Goal: Task Accomplishment & Management: Manage account settings

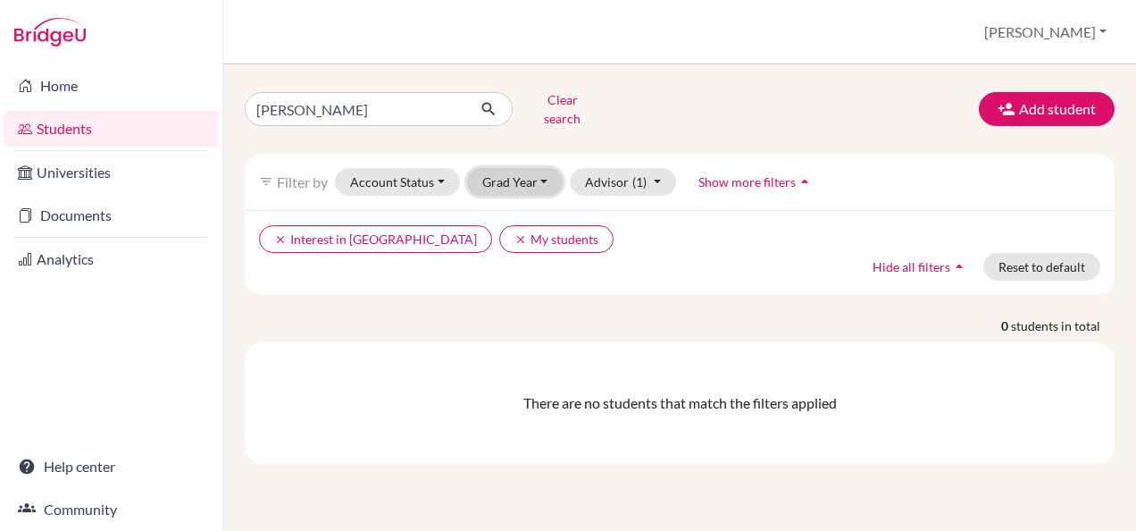
click at [543, 168] on button "Grad Year" at bounding box center [515, 182] width 96 height 28
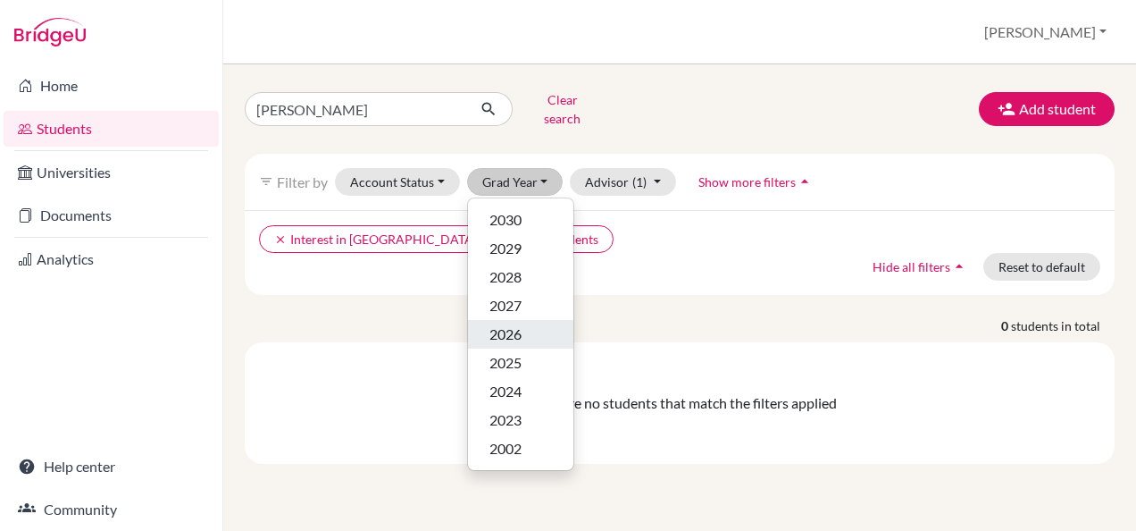
click at [518, 323] on span "2026" at bounding box center [506, 333] width 32 height 21
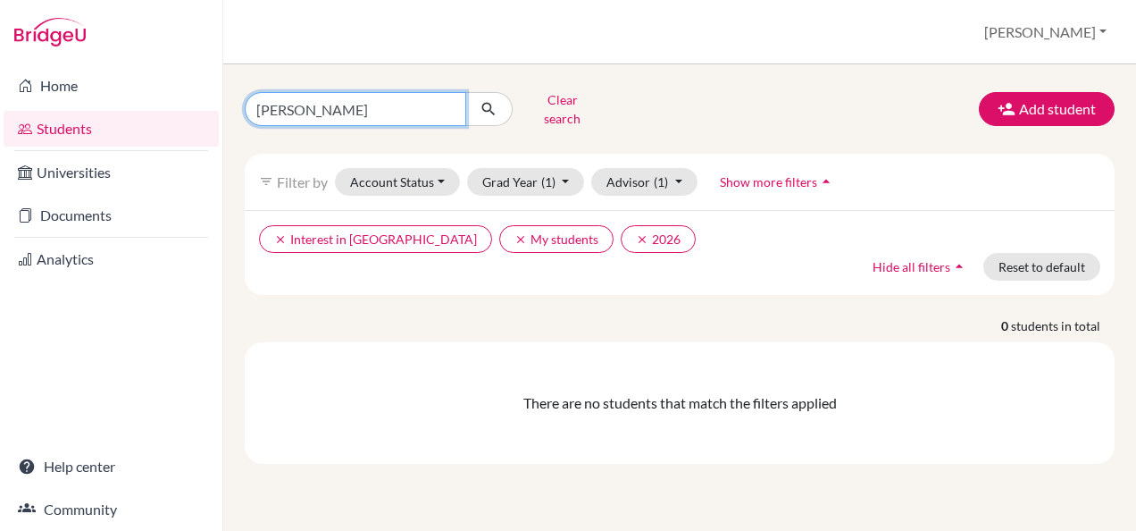
drag, startPoint x: 308, startPoint y: 107, endPoint x: 230, endPoint y: 111, distance: 77.8
click at [230, 111] on div "bhargav Clear search Add student filter_list Filter by Account Status Active ac…" at bounding box center [679, 297] width 913 height 466
type input "[PERSON_NAME]"
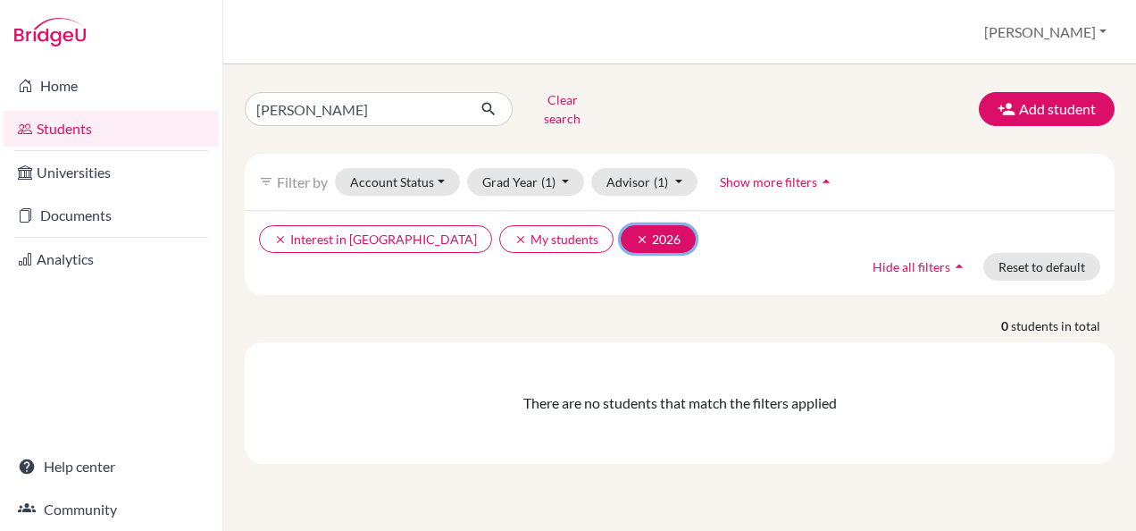
click at [621, 225] on button "clear 2026" at bounding box center [658, 239] width 75 height 28
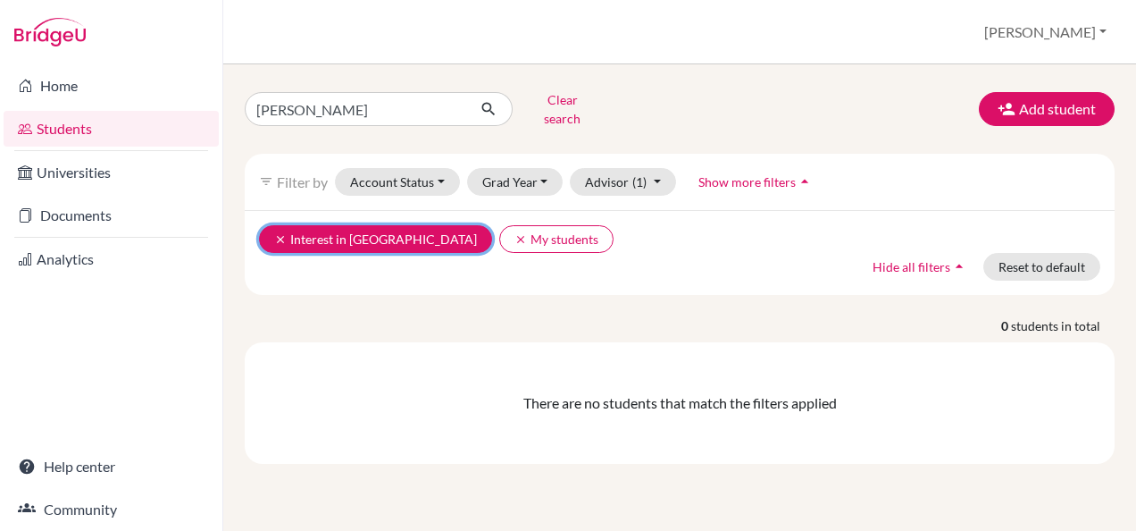
click at [368, 230] on button "clear Interest in Oxbridge" at bounding box center [375, 239] width 233 height 28
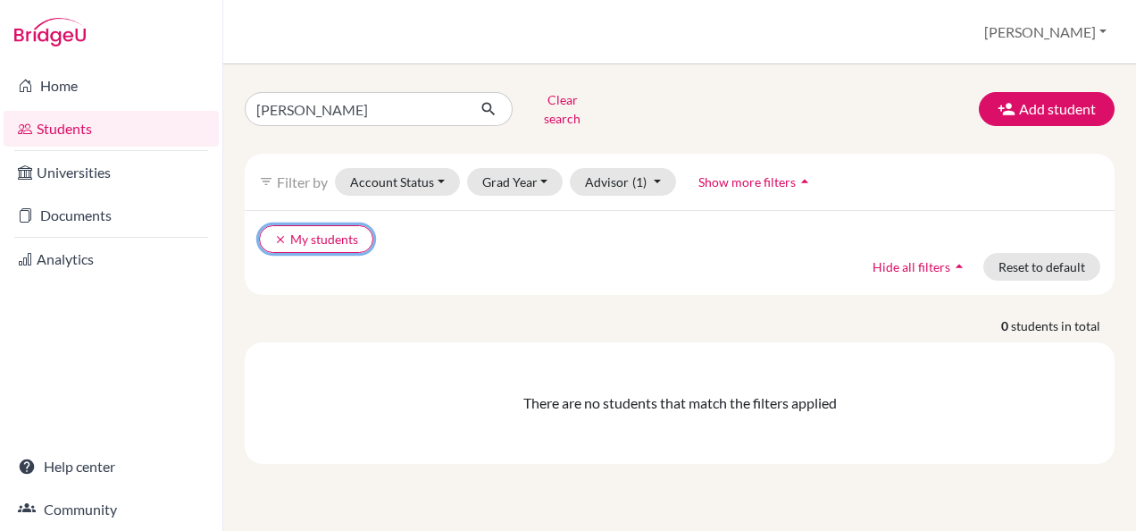
click at [306, 230] on button "clear My students" at bounding box center [316, 239] width 114 height 28
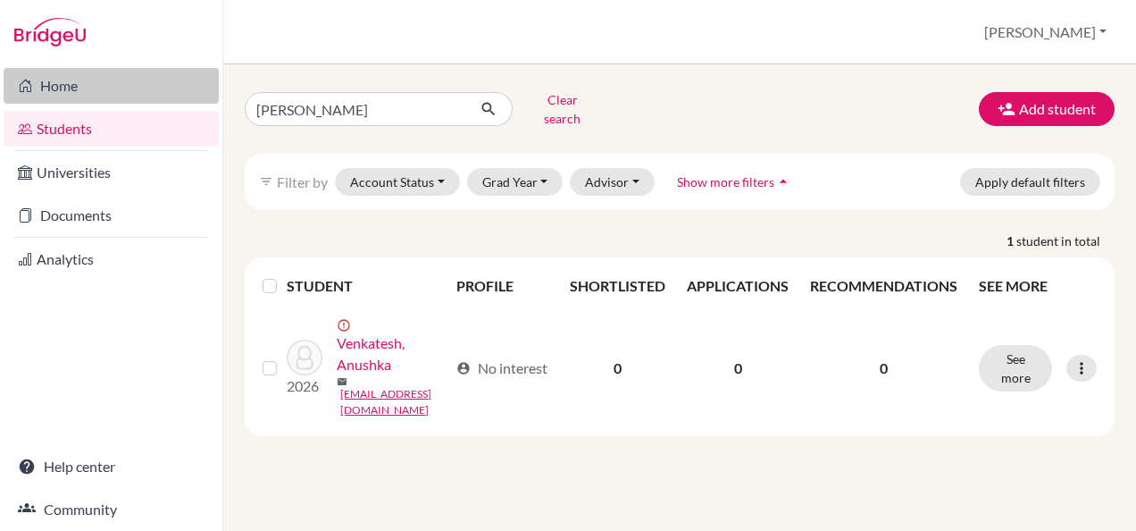
click at [94, 87] on link "Home" at bounding box center [111, 86] width 215 height 36
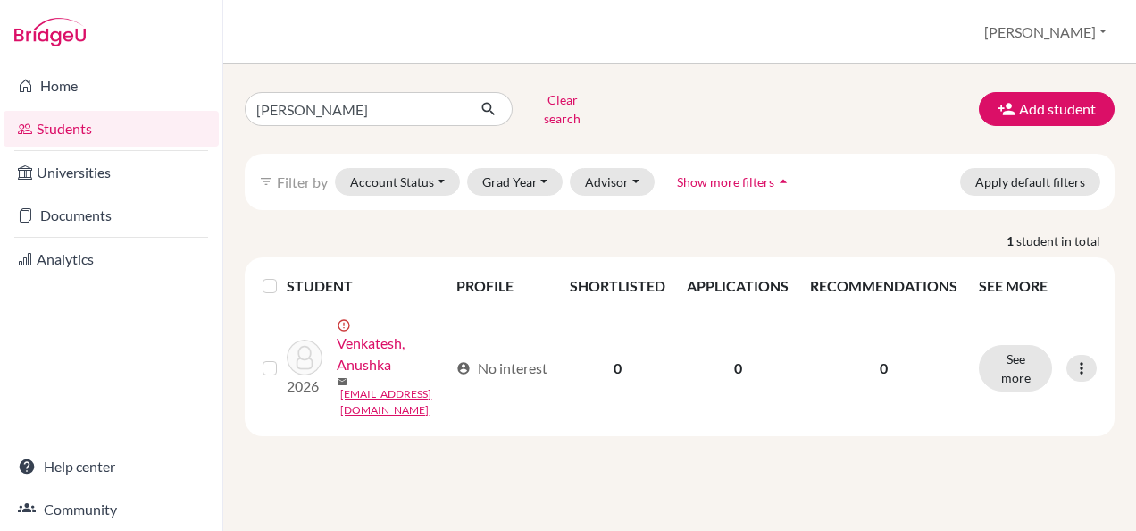
click at [511, 273] on th "PROFILE" at bounding box center [503, 285] width 114 height 43
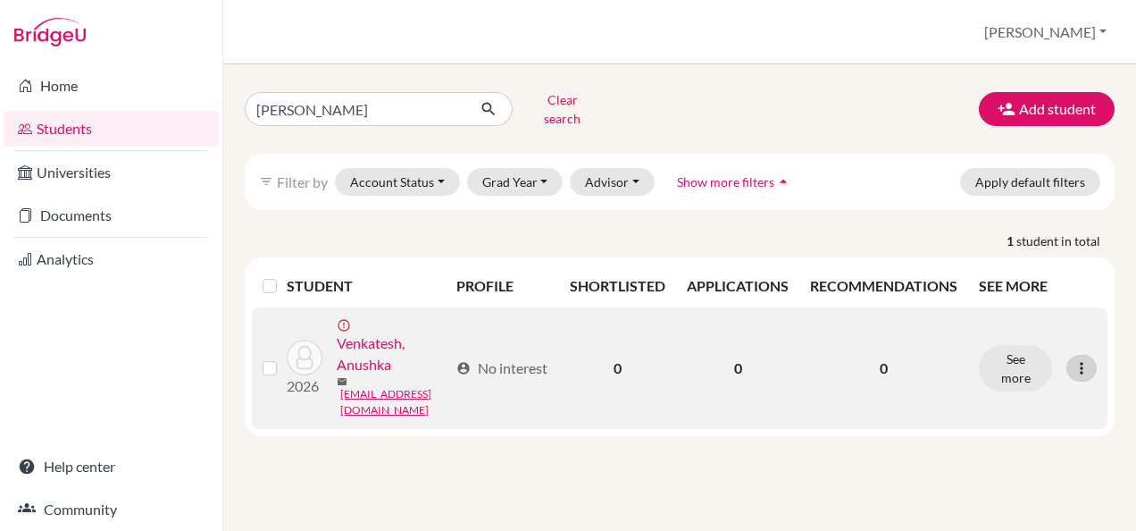
click at [1081, 360] on icon at bounding box center [1082, 368] width 18 height 18
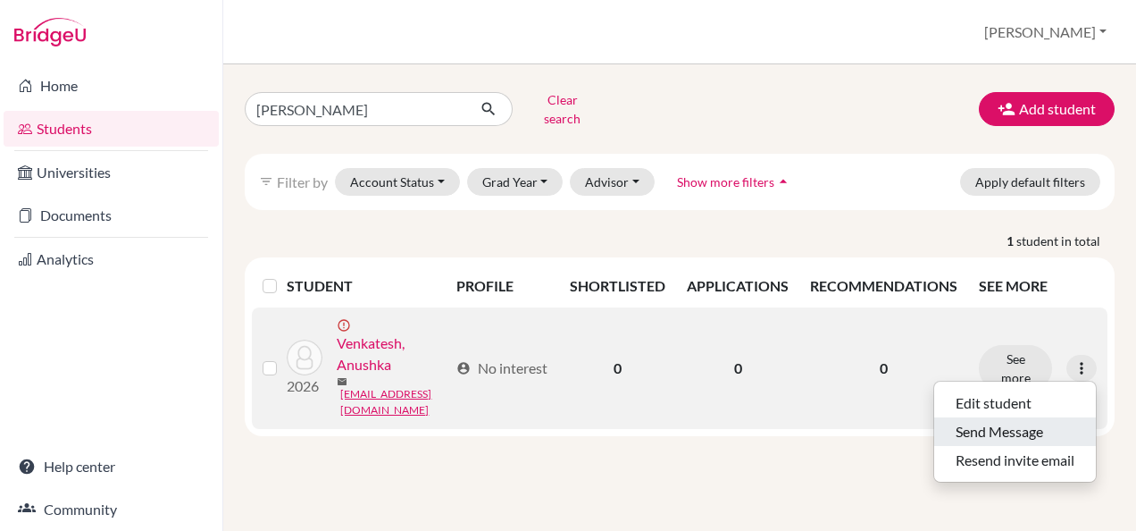
click at [1040, 418] on button "Send Message" at bounding box center [1015, 431] width 162 height 29
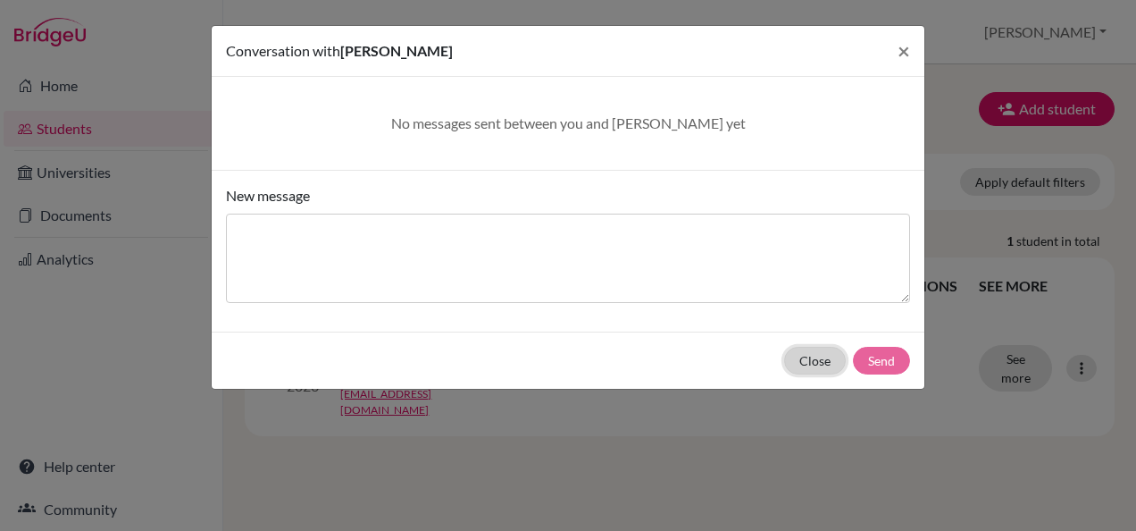
click at [815, 362] on button "Close" at bounding box center [815, 361] width 62 height 28
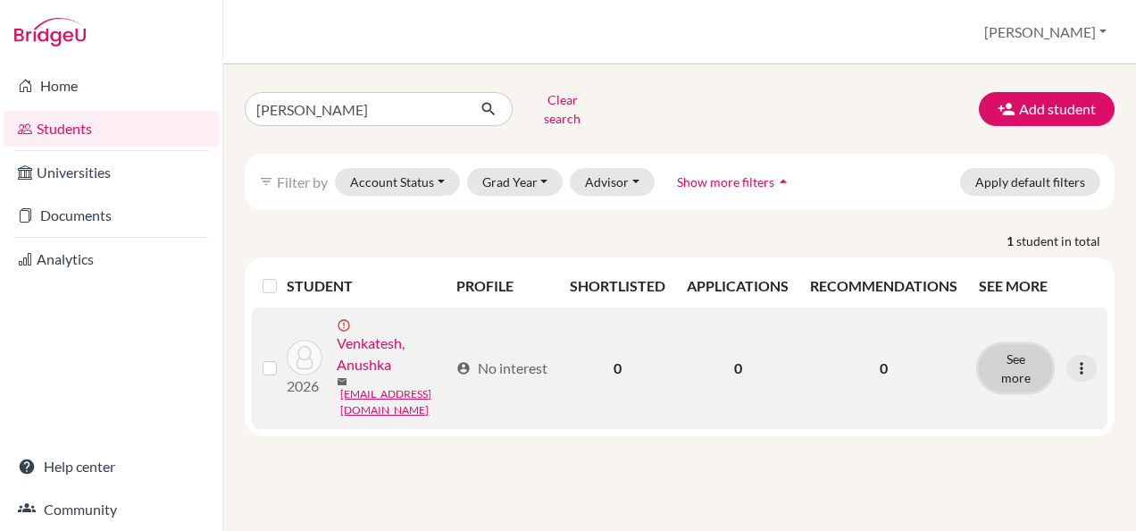
click at [1027, 356] on button "See more" at bounding box center [1015, 368] width 73 height 46
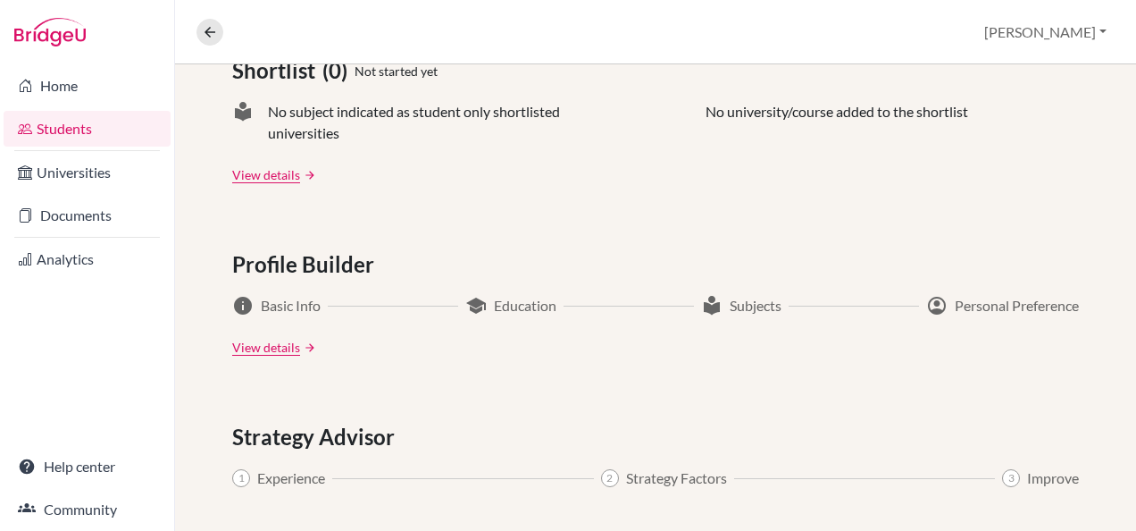
scroll to position [804, 0]
click at [241, 343] on link "View details" at bounding box center [266, 346] width 68 height 19
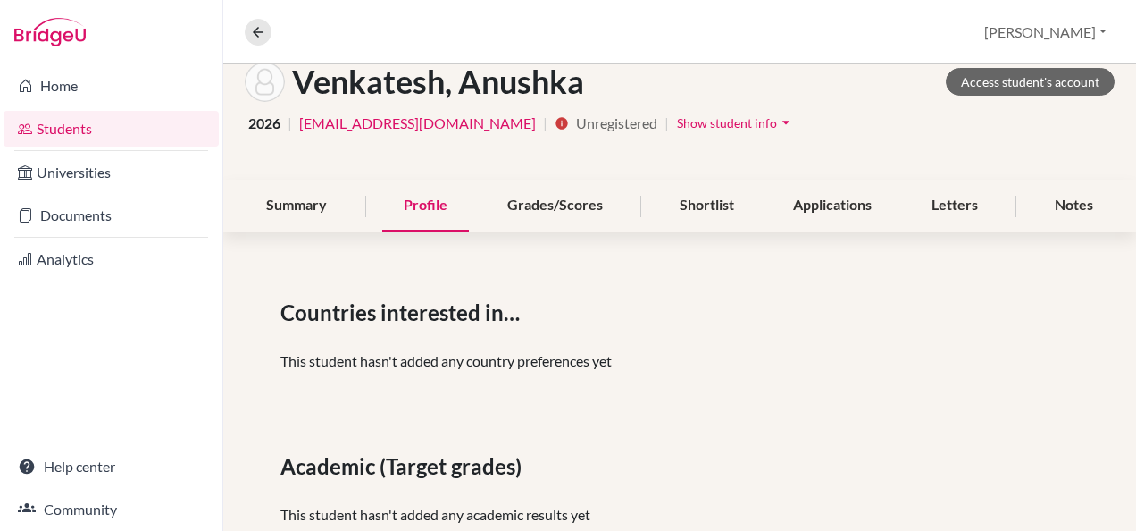
scroll to position [13, 0]
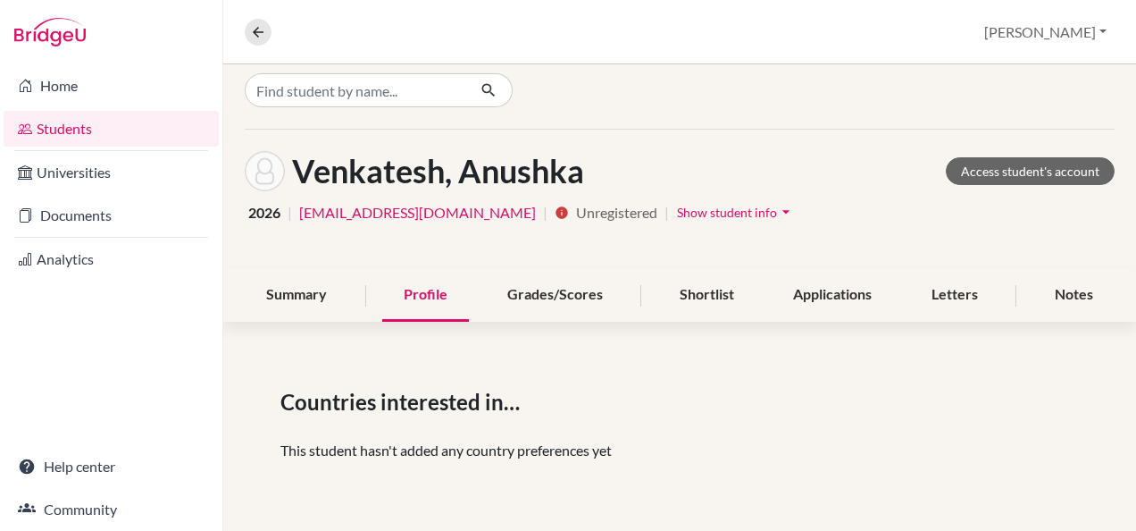
click at [777, 210] on icon "arrow_drop_down" at bounding box center [786, 212] width 18 height 18
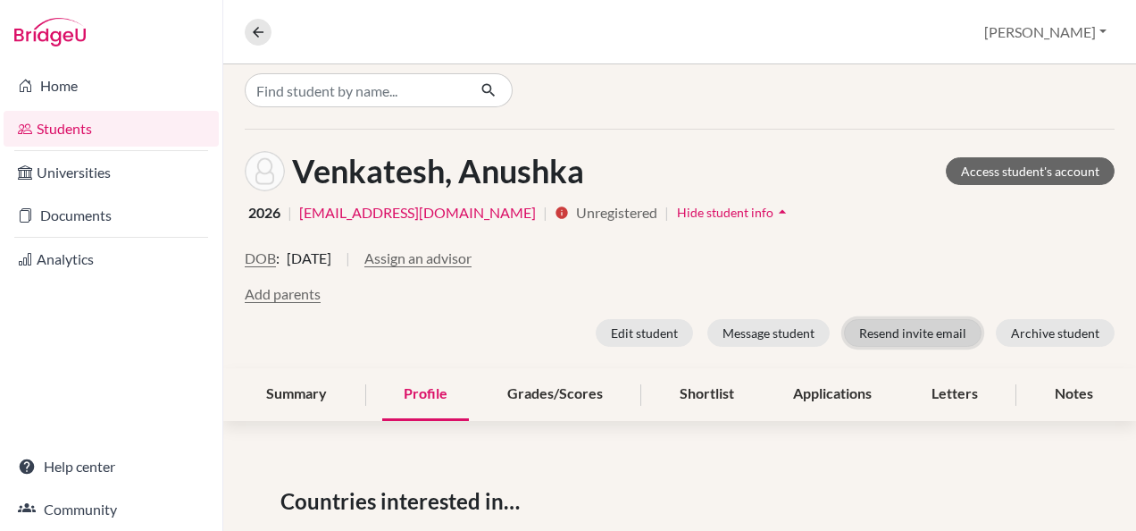
click at [858, 329] on button "Resend invite email" at bounding box center [913, 333] width 138 height 28
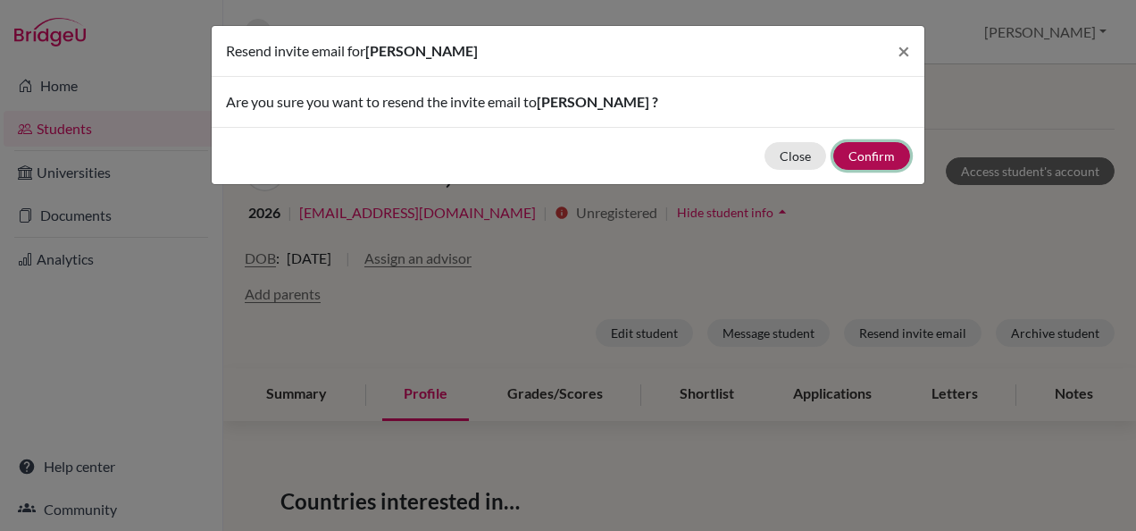
click at [861, 157] on button "Confirm" at bounding box center [871, 156] width 77 height 28
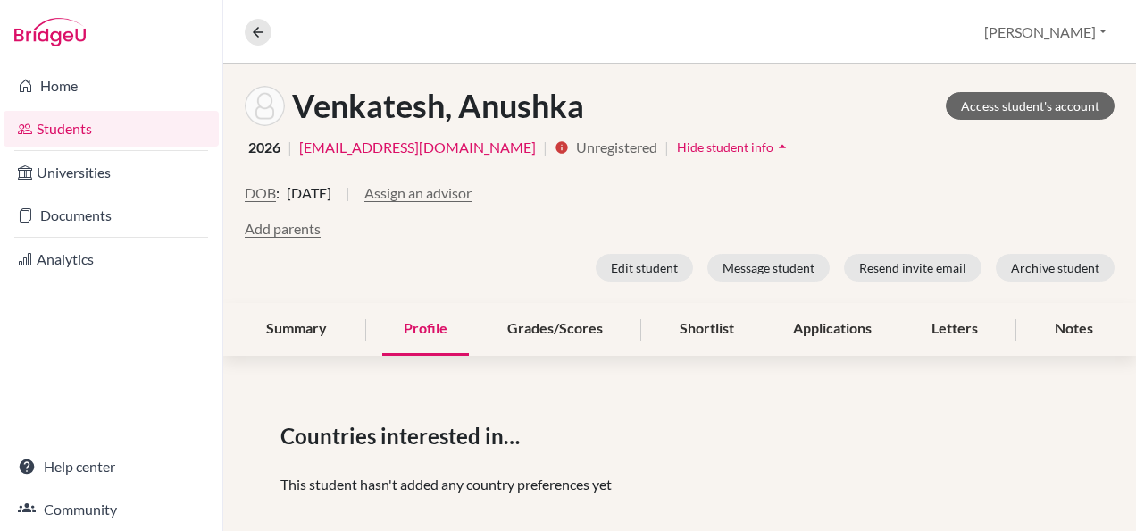
scroll to position [172, 0]
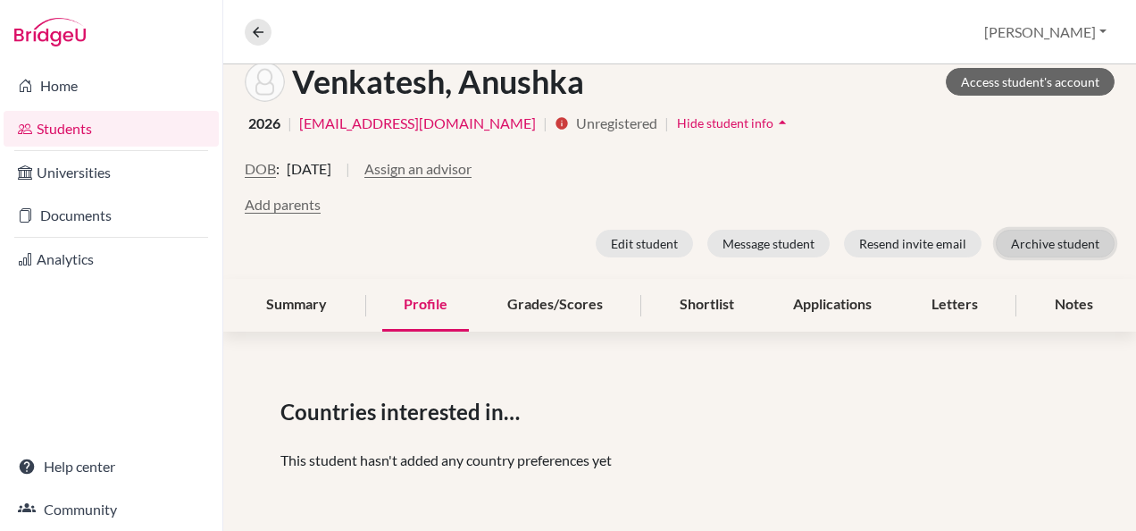
click at [1076, 244] on button "Archive student" at bounding box center [1055, 244] width 119 height 28
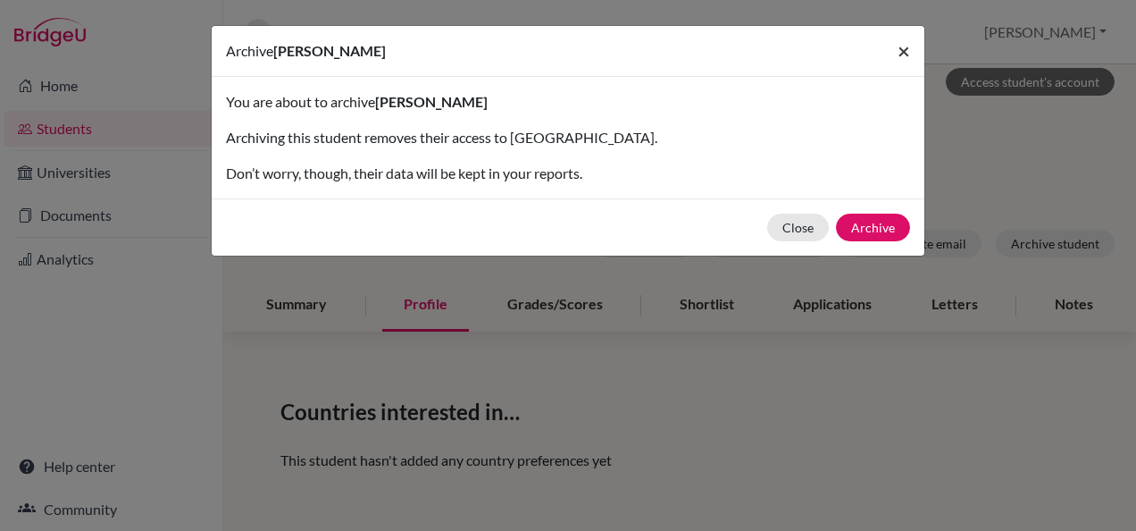
click at [913, 52] on button "×" at bounding box center [903, 51] width 41 height 50
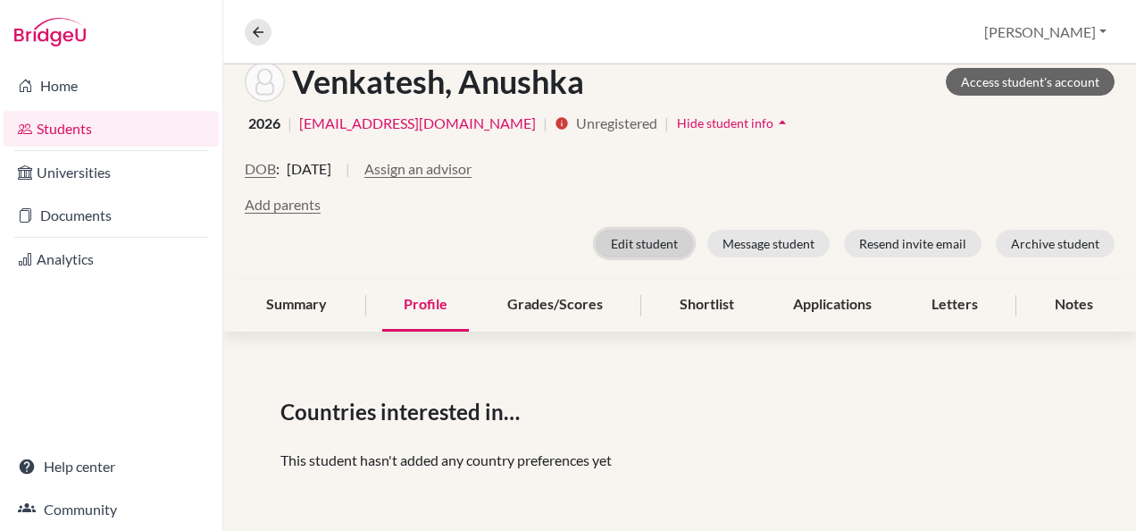
click at [639, 235] on button "Edit student" at bounding box center [644, 244] width 97 height 28
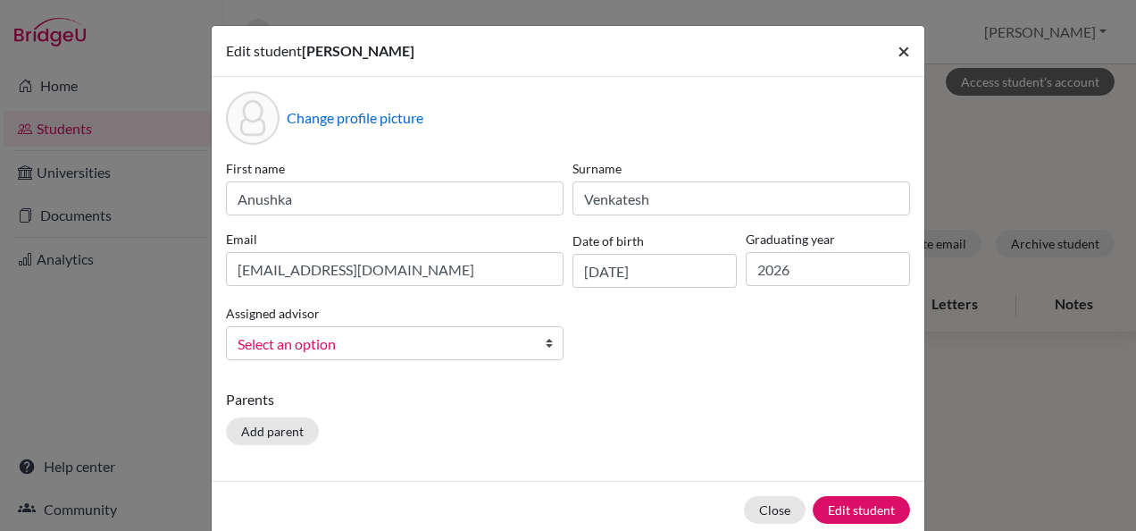
click at [898, 52] on span "×" at bounding box center [904, 51] width 13 height 26
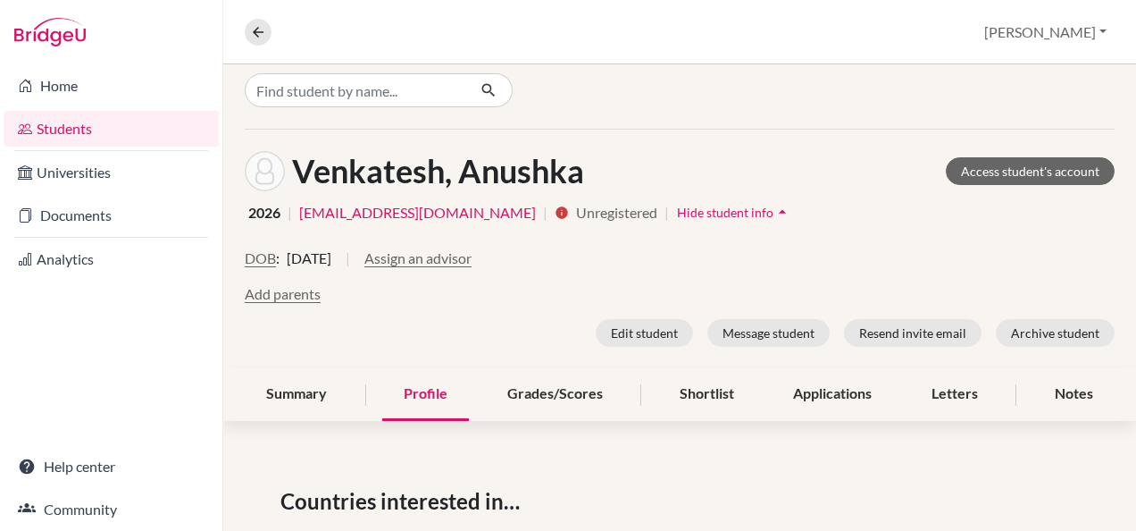
scroll to position [0, 0]
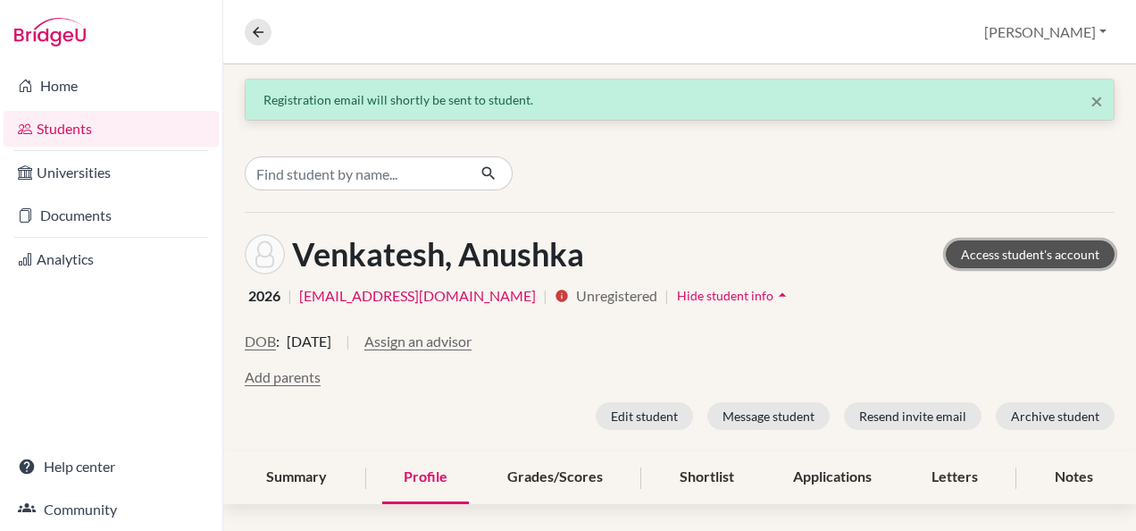
click at [1026, 257] on link "Access student's account" at bounding box center [1030, 254] width 169 height 28
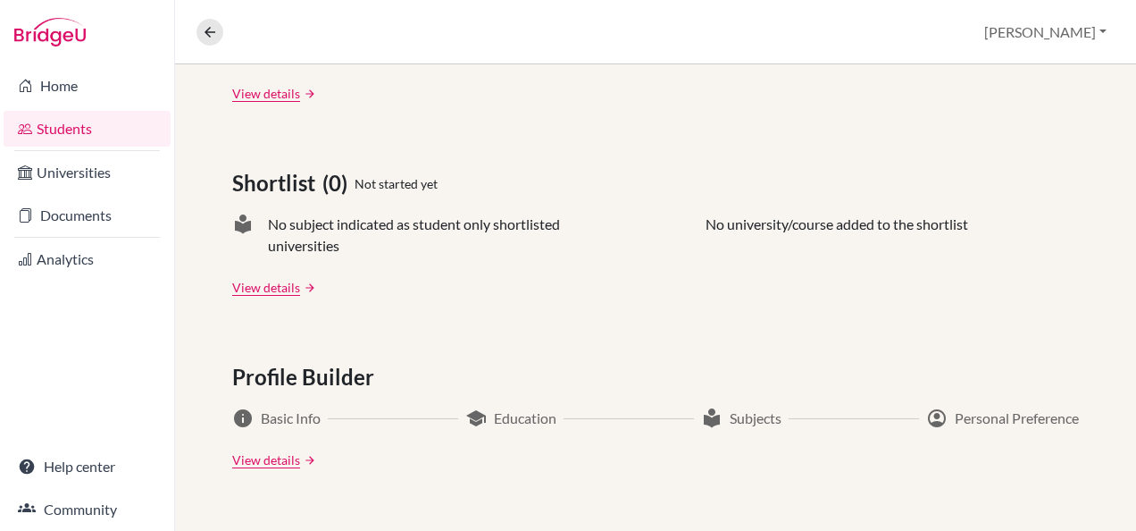
scroll to position [682, 0]
